Goal: Navigation & Orientation: Find specific page/section

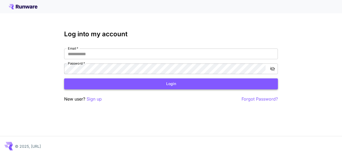
type input "**********"
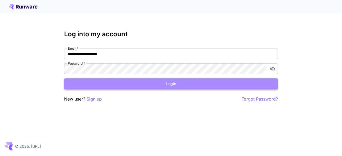
click at [143, 87] on button "Login" at bounding box center [171, 84] width 214 height 11
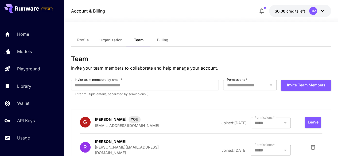
click at [322, 11] on icon at bounding box center [322, 11] width 6 height 6
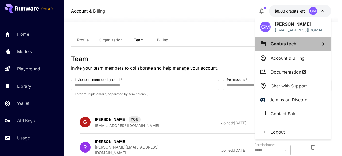
click at [289, 45] on span "Contus tech" at bounding box center [284, 43] width 26 height 5
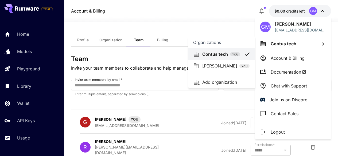
click at [222, 66] on p "[PERSON_NAME]" at bounding box center [219, 66] width 35 height 6
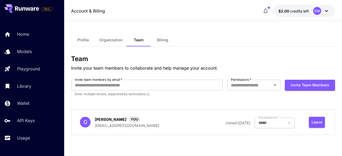
click at [322, 10] on div "GM" at bounding box center [321, 11] width 17 height 8
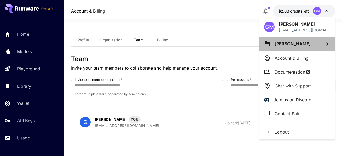
click at [296, 41] on span "[PERSON_NAME]" at bounding box center [293, 43] width 36 height 5
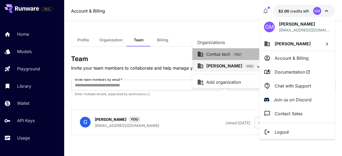
click at [220, 52] on p "Contus tech" at bounding box center [218, 54] width 24 height 6
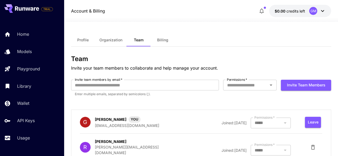
click at [319, 10] on div "GM" at bounding box center [317, 11] width 17 height 8
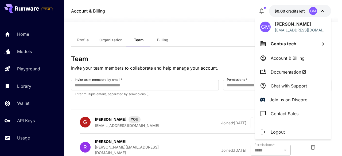
click at [294, 46] on p "Contus tech" at bounding box center [284, 44] width 26 height 6
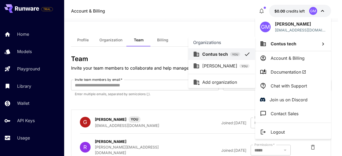
click at [220, 26] on div at bounding box center [171, 78] width 342 height 156
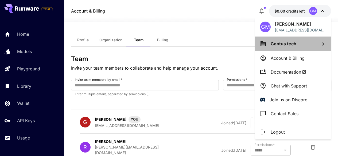
click at [294, 45] on span "Contus tech" at bounding box center [284, 43] width 26 height 5
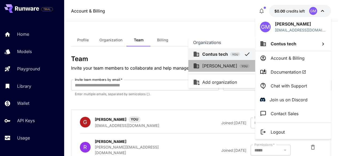
click at [221, 67] on p "[PERSON_NAME]" at bounding box center [219, 66] width 35 height 6
